Goal: Task Accomplishment & Management: Manage account settings

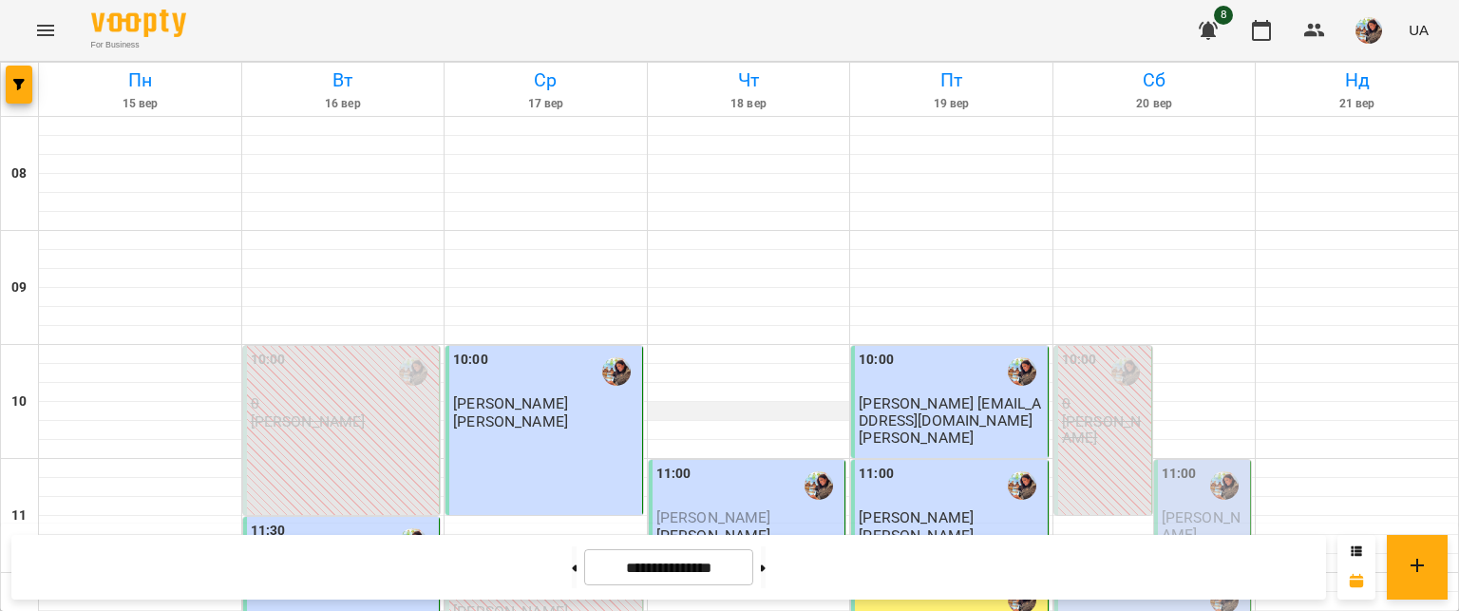
scroll to position [155, 0]
click at [1199, 508] on span "[PERSON_NAME]" at bounding box center [1200, 525] width 79 height 34
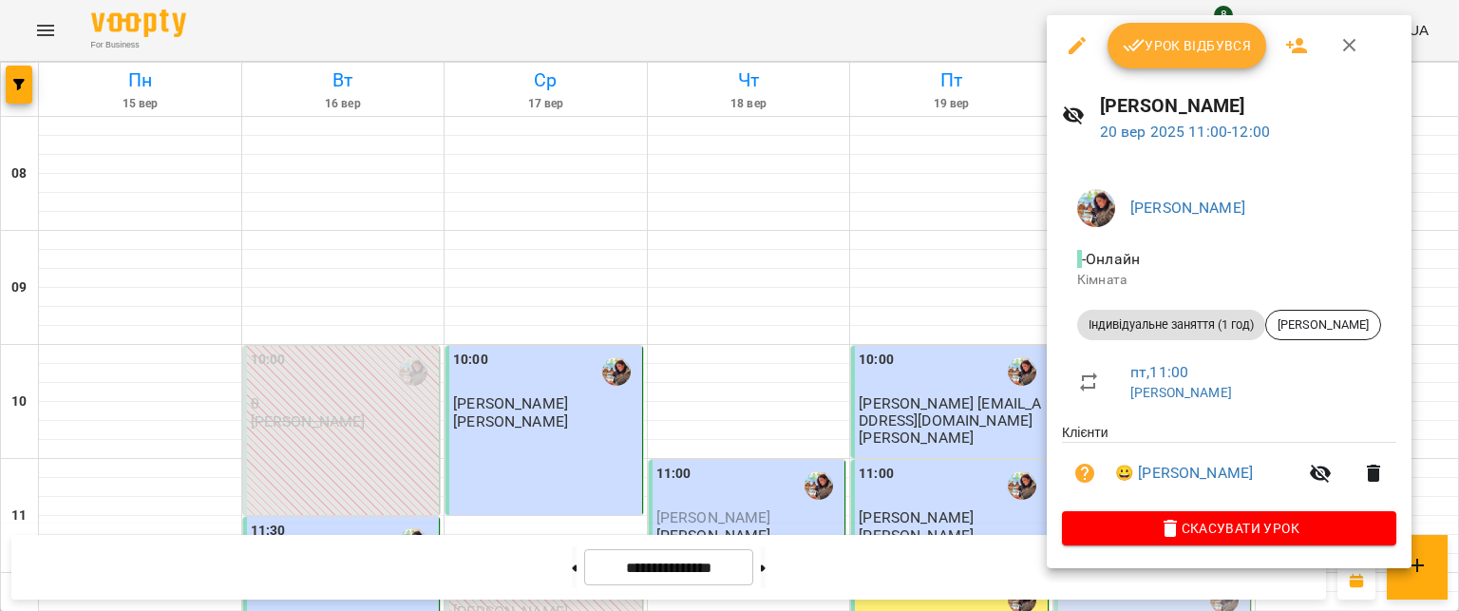
click at [1192, 49] on span "Урок відбувся" at bounding box center [1187, 45] width 129 height 23
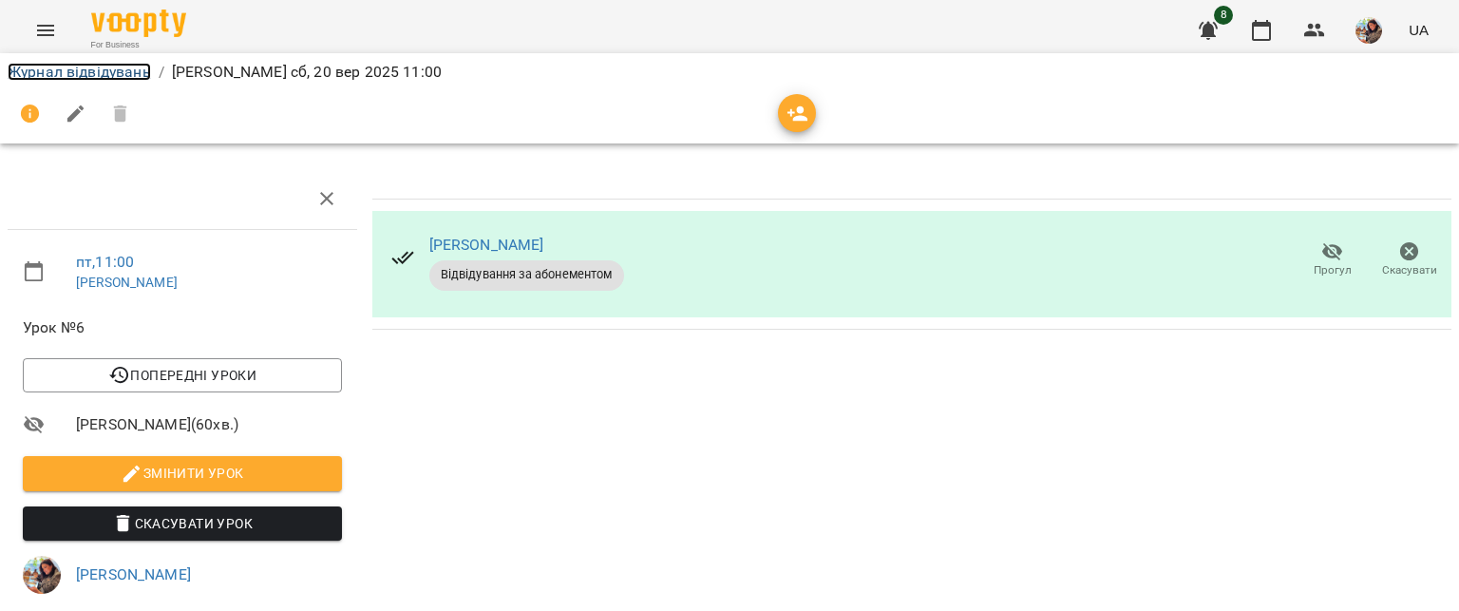
click at [92, 68] on link "Журнал відвідувань" at bounding box center [79, 72] width 143 height 18
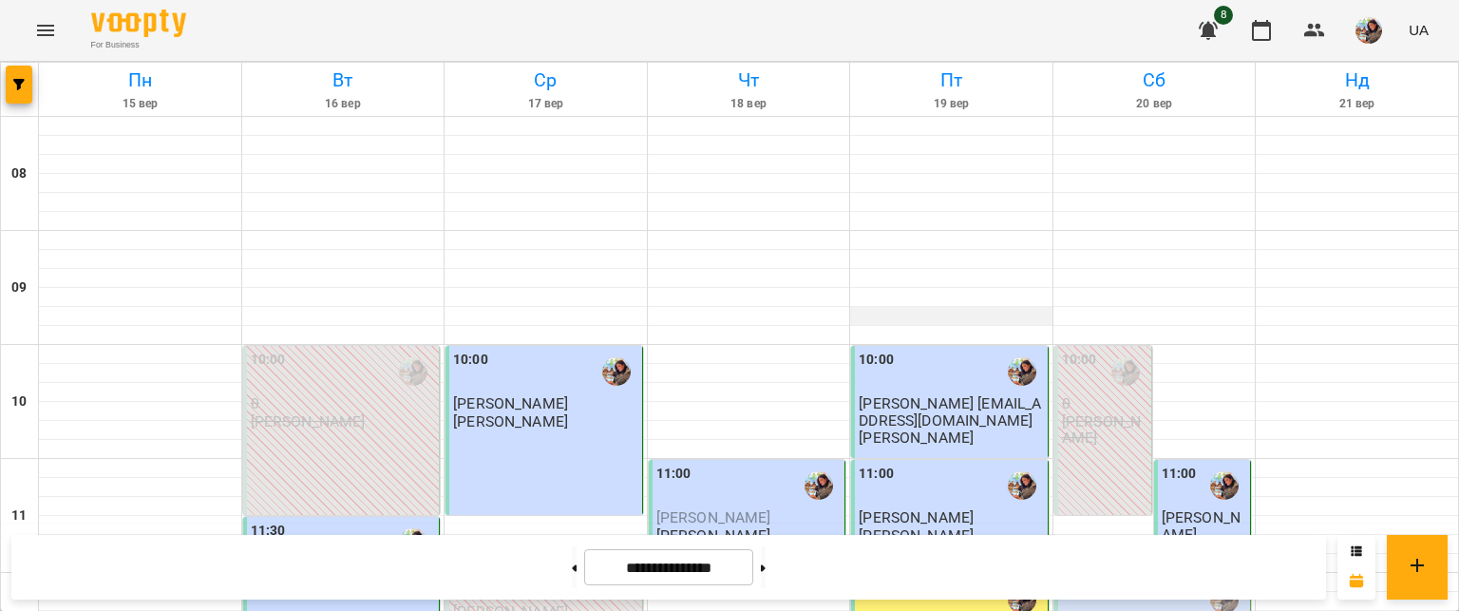
scroll to position [376, 0]
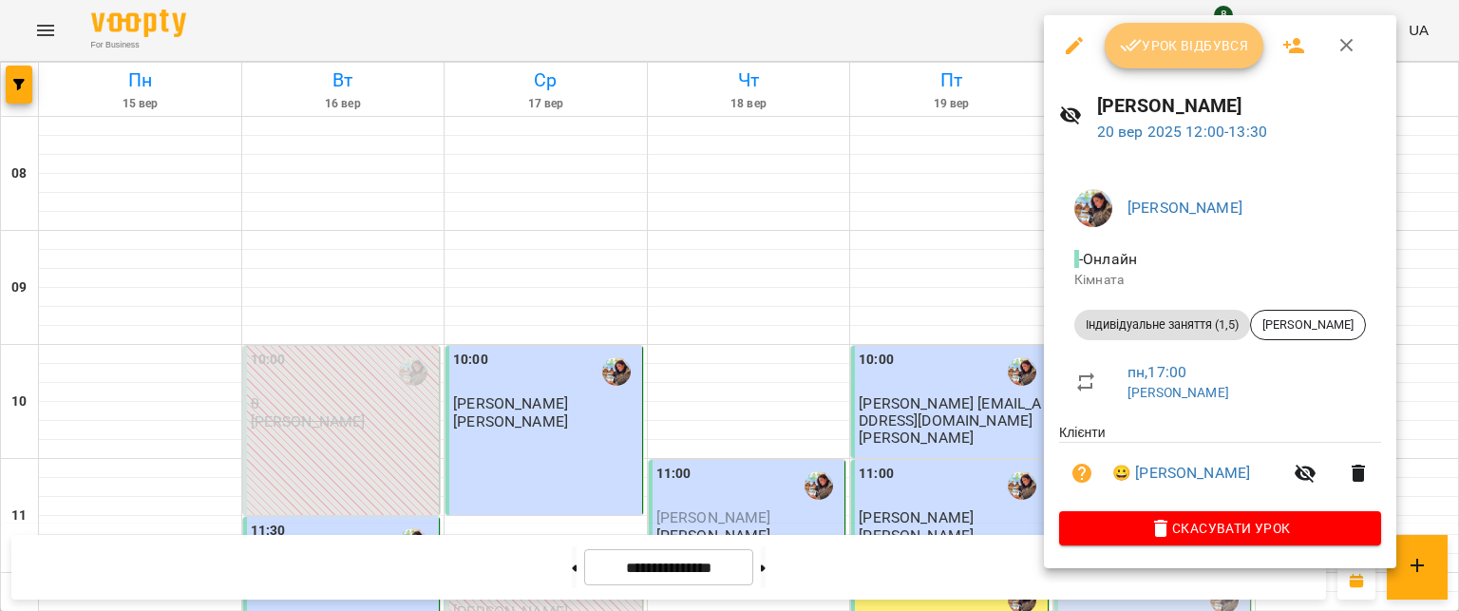
click at [1170, 55] on span "Урок відбувся" at bounding box center [1184, 45] width 129 height 23
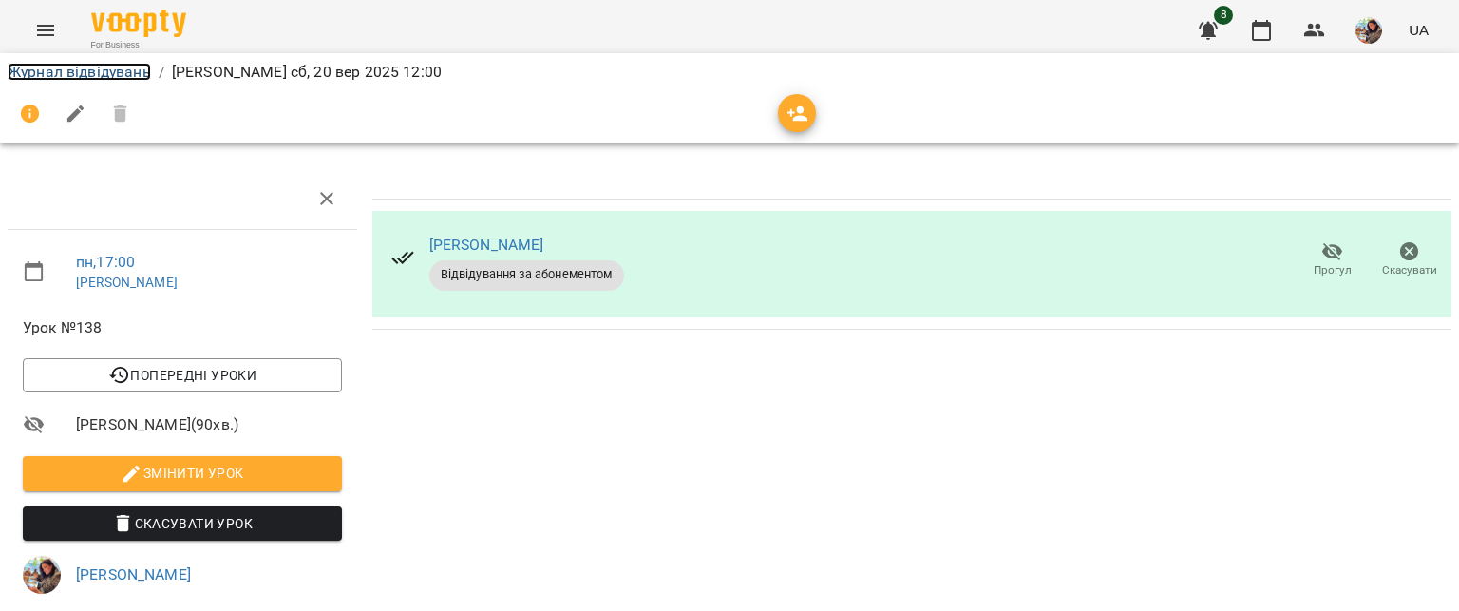
click at [84, 65] on link "Журнал відвідувань" at bounding box center [79, 72] width 143 height 18
